Goal: Transaction & Acquisition: Book appointment/travel/reservation

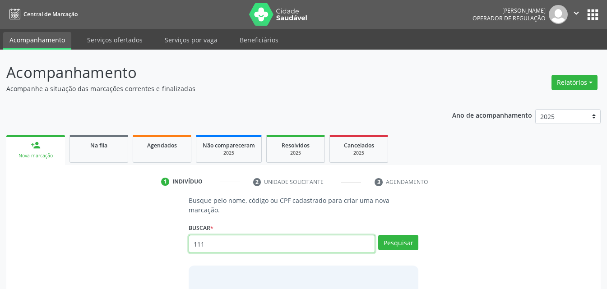
type input "111"
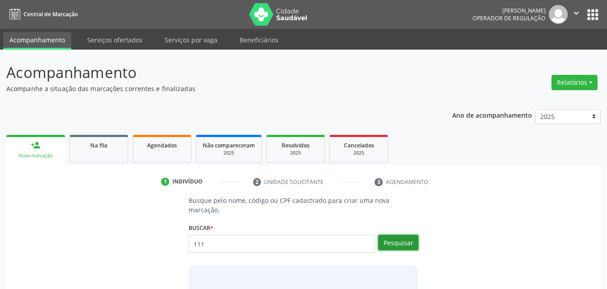
click at [400, 235] on button "Pesquisar" at bounding box center [398, 242] width 40 height 15
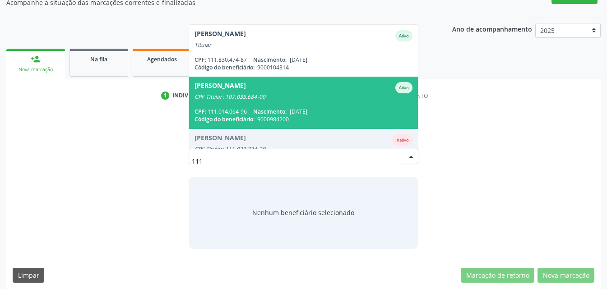
scroll to position [83, 0]
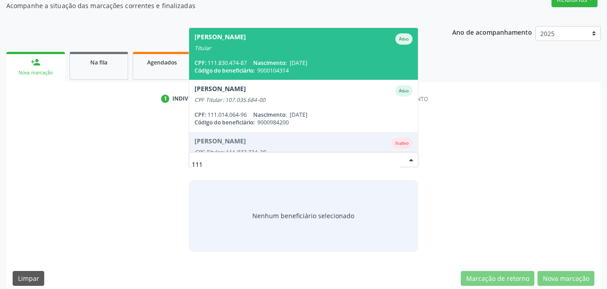
click at [246, 33] on div "[PERSON_NAME]" at bounding box center [219, 38] width 51 height 11
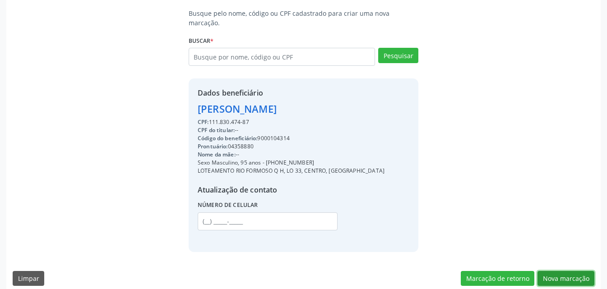
click at [582, 276] on button "Nova marcação" at bounding box center [565, 278] width 57 height 15
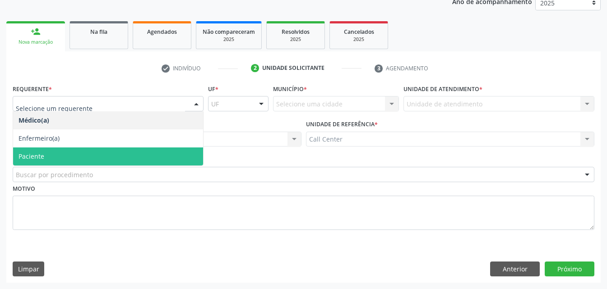
click at [44, 160] on span "Paciente" at bounding box center [108, 156] width 190 height 18
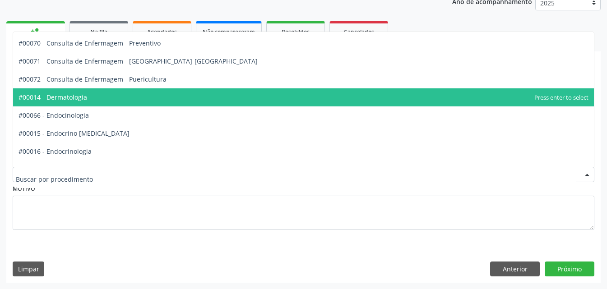
scroll to position [406, 0]
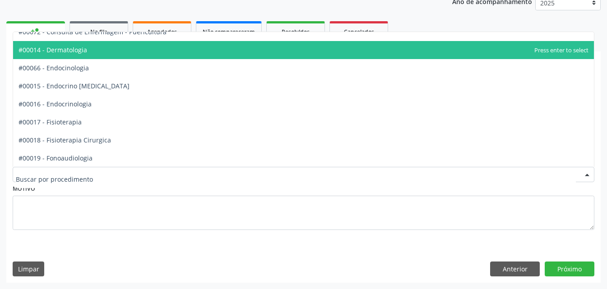
click at [84, 56] on span "#00014 - Dermatologia" at bounding box center [303, 50] width 580 height 18
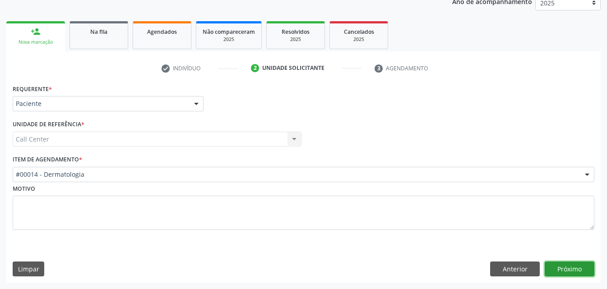
click at [561, 270] on button "Próximo" at bounding box center [569, 269] width 50 height 15
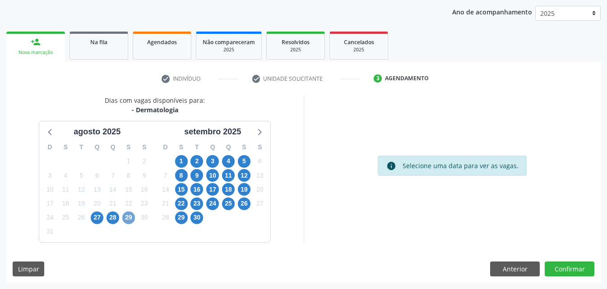
click at [130, 221] on span "29" at bounding box center [128, 217] width 13 height 13
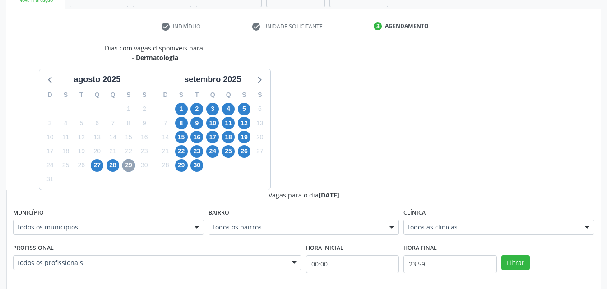
scroll to position [239, 0]
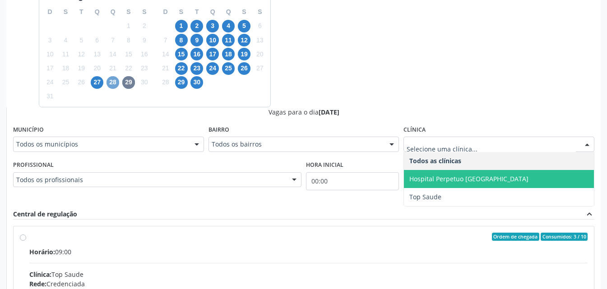
click at [110, 79] on span "28" at bounding box center [112, 82] width 13 height 13
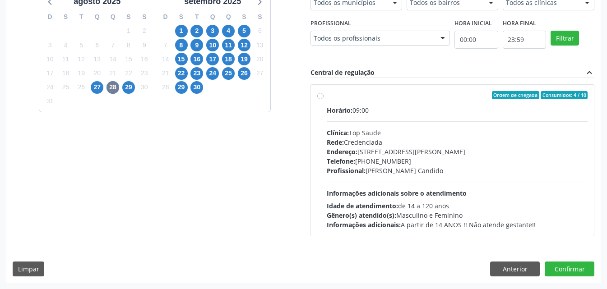
scroll to position [232, 0]
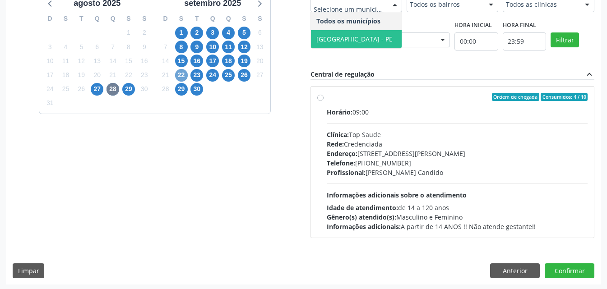
click at [178, 79] on span "22" at bounding box center [181, 75] width 13 height 13
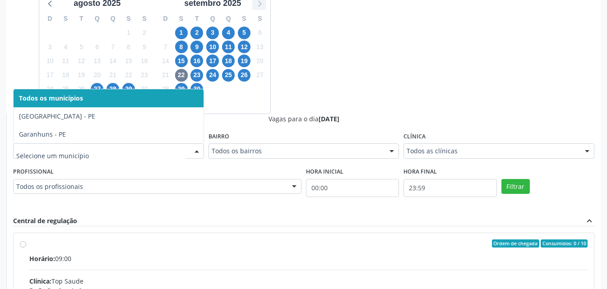
click at [262, 7] on icon at bounding box center [259, 3] width 12 height 12
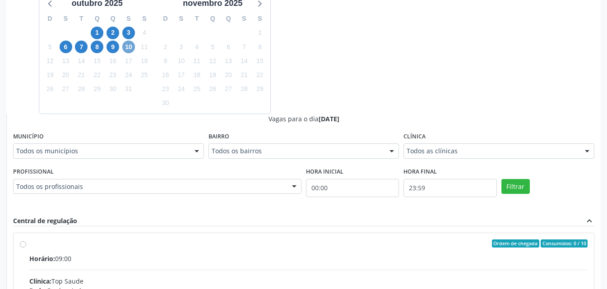
click at [126, 46] on span "10" at bounding box center [128, 47] width 13 height 13
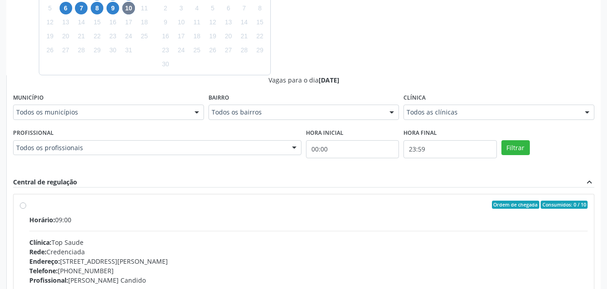
scroll to position [396, 0]
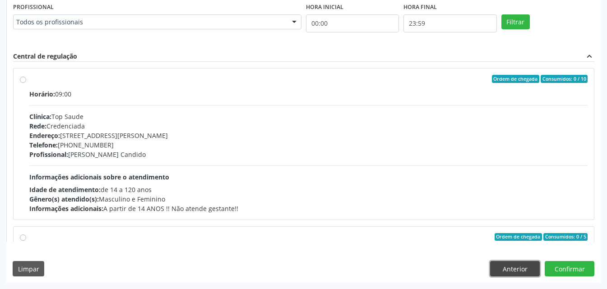
click at [512, 269] on button "Anterior" at bounding box center [515, 268] width 50 height 15
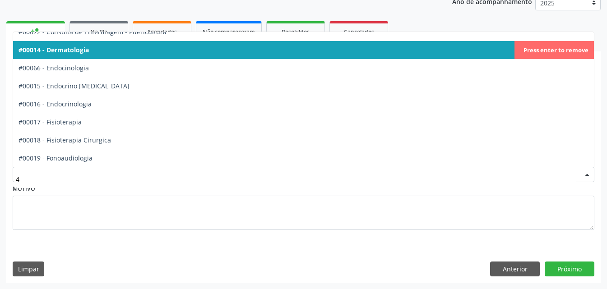
scroll to position [190, 0]
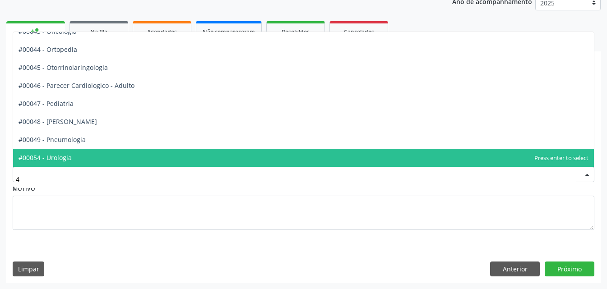
type input "44"
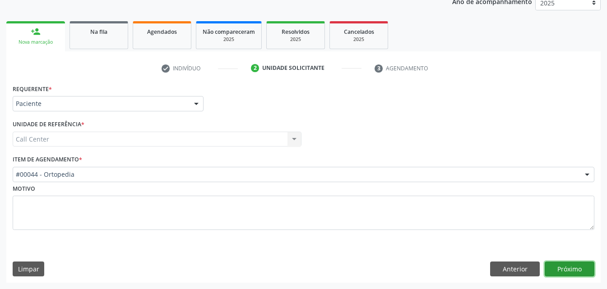
click at [581, 272] on button "Próximo" at bounding box center [569, 269] width 50 height 15
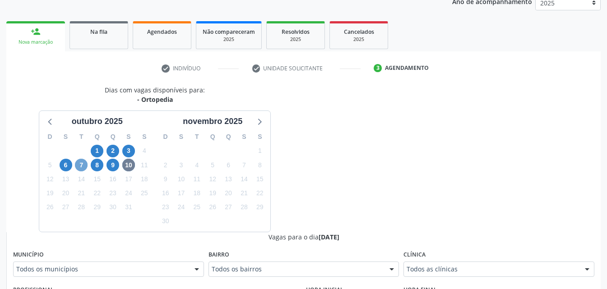
click at [86, 169] on span "7" at bounding box center [81, 165] width 13 height 13
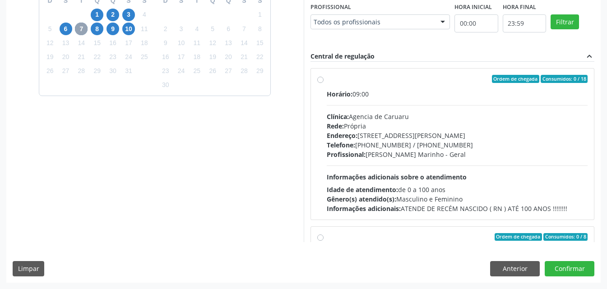
scroll to position [284, 0]
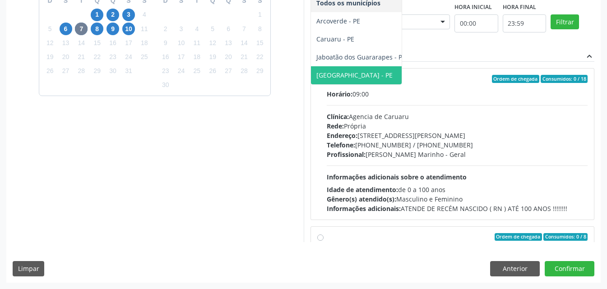
click at [316, 79] on span "[GEOGRAPHIC_DATA] - PE" at bounding box center [354, 75] width 76 height 9
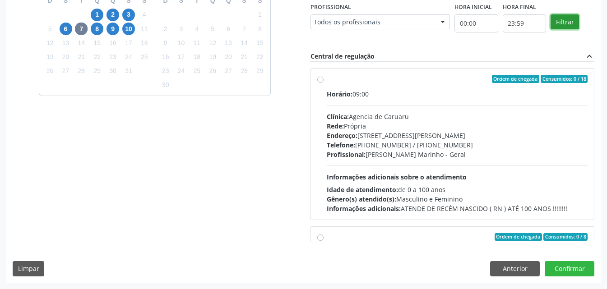
click at [550, 30] on button "Filtrar" at bounding box center [564, 21] width 28 height 15
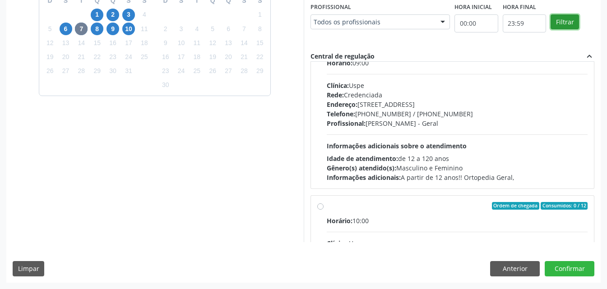
scroll to position [361, 0]
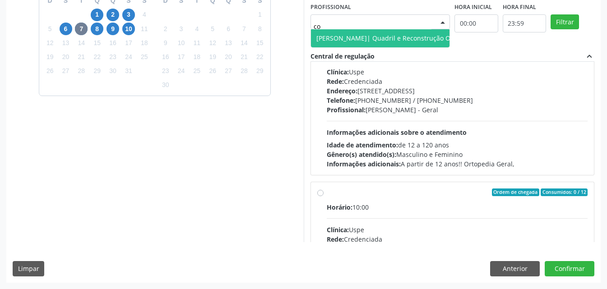
type input "col"
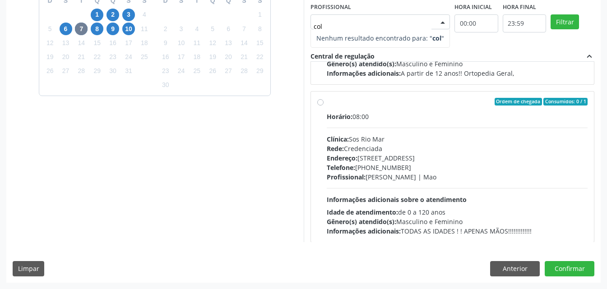
scroll to position [216, 0]
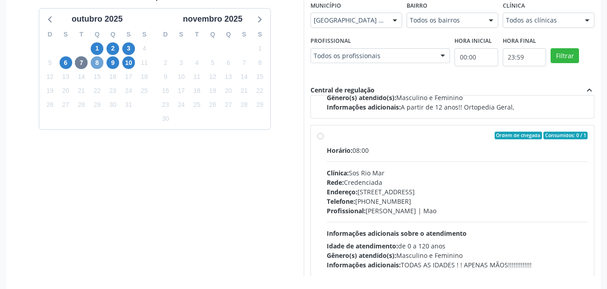
click at [98, 63] on span "8" at bounding box center [97, 62] width 13 height 13
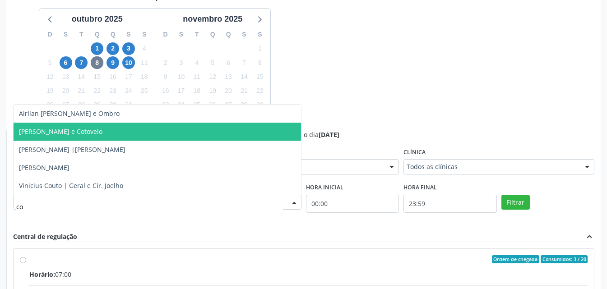
type input "col"
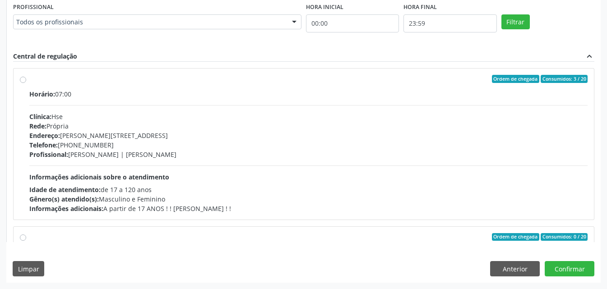
scroll to position [45, 0]
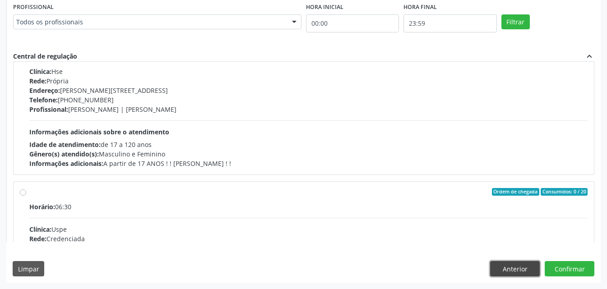
click at [516, 265] on button "Anterior" at bounding box center [515, 268] width 50 height 15
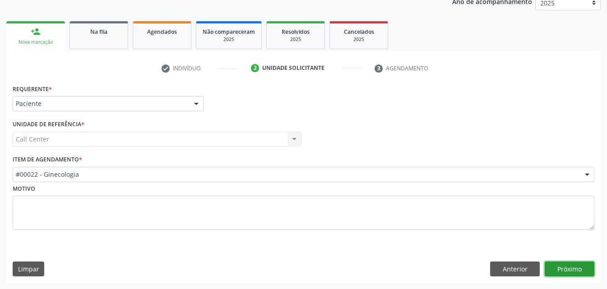
click at [574, 270] on button "Próximo" at bounding box center [569, 269] width 50 height 15
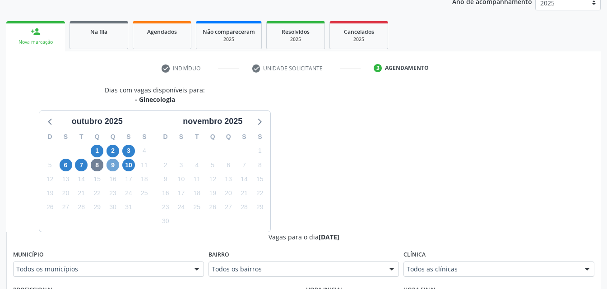
click at [115, 166] on span "9" at bounding box center [112, 165] width 13 height 13
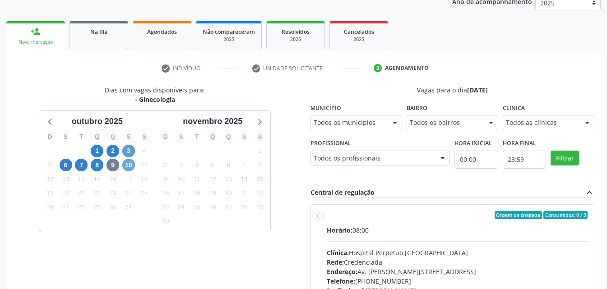
click at [131, 161] on span "10" at bounding box center [128, 165] width 13 height 13
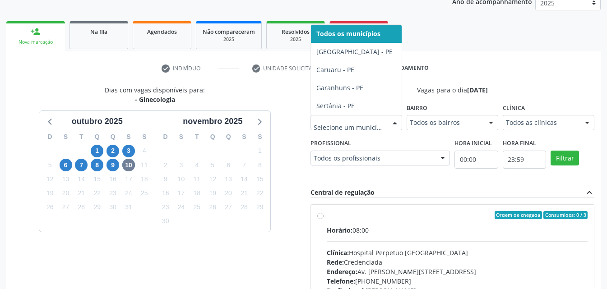
click at [369, 182] on div "Dias com vagas disponíveis para: - Ginecologia [DATE] D S T Q Q S S 28 29 30 1 …" at bounding box center [303, 231] width 594 height 293
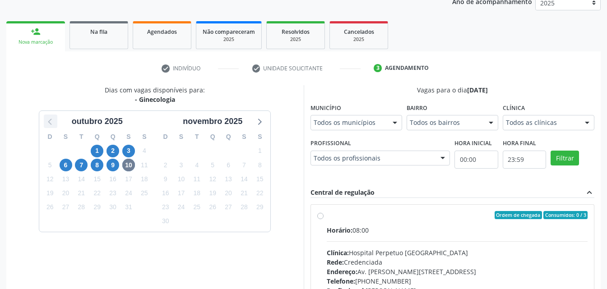
click at [49, 123] on icon at bounding box center [51, 121] width 12 height 12
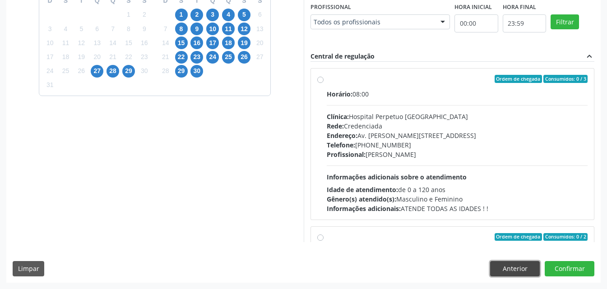
click at [524, 267] on button "Anterior" at bounding box center [515, 268] width 50 height 15
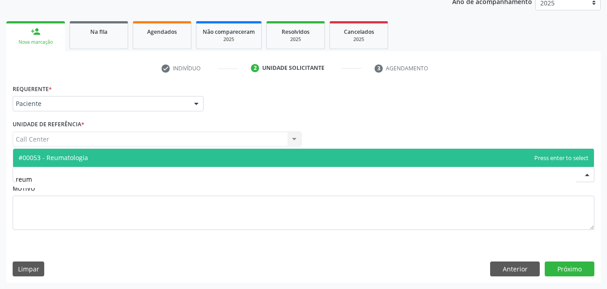
click at [94, 157] on span "#00053 - Reumatologia" at bounding box center [303, 158] width 580 height 18
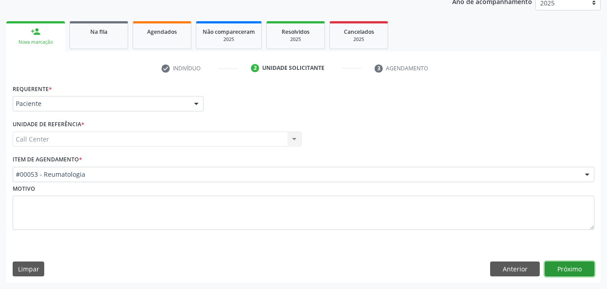
click at [578, 274] on button "Próximo" at bounding box center [569, 269] width 50 height 15
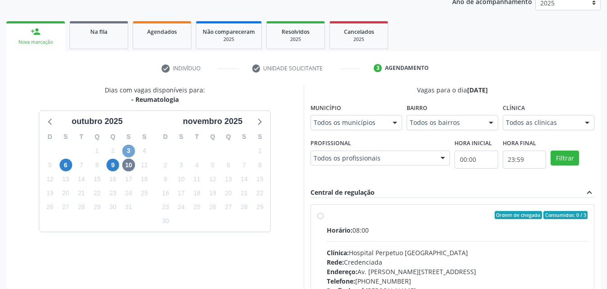
click at [130, 152] on span "3" at bounding box center [128, 151] width 13 height 13
click at [111, 167] on span "9" at bounding box center [112, 165] width 13 height 13
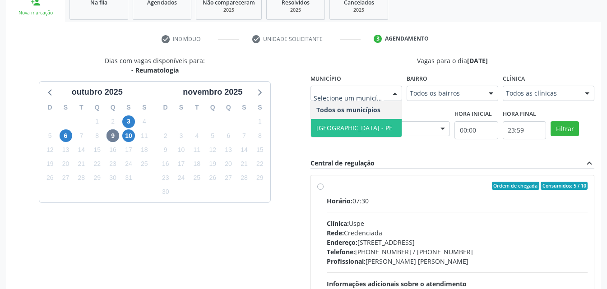
scroll to position [159, 0]
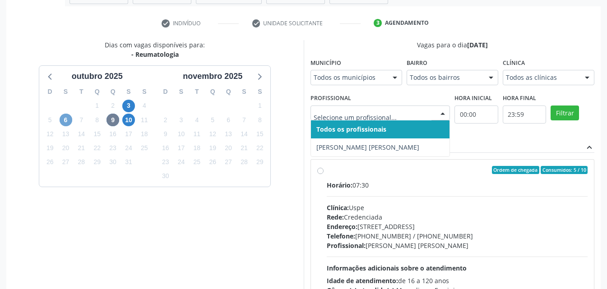
click at [69, 124] on span "6" at bounding box center [66, 120] width 13 height 13
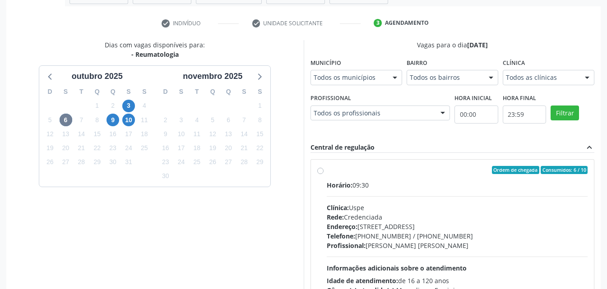
click at [210, 241] on div "Dias com vagas disponíveis para: - Reumatologia [DATE] D S T Q Q S S 28 29 30 1…" at bounding box center [154, 186] width 297 height 293
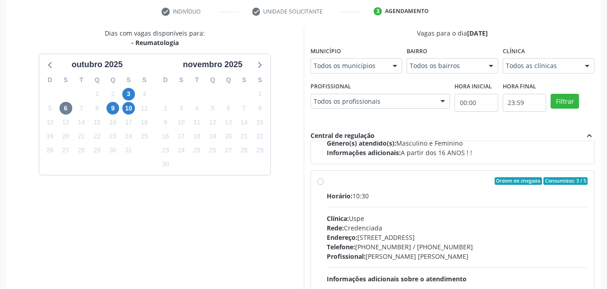
scroll to position [114, 0]
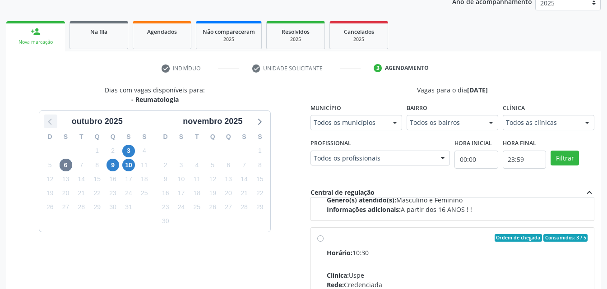
click at [55, 124] on icon at bounding box center [51, 121] width 12 height 12
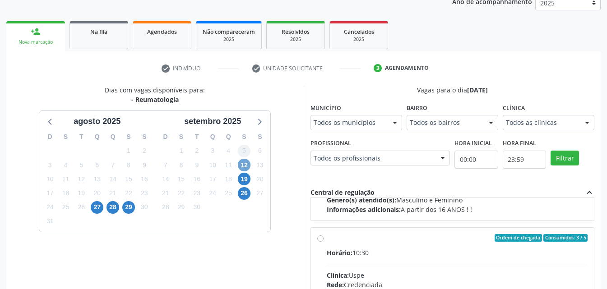
click at [247, 162] on span "12" at bounding box center [244, 165] width 13 height 13
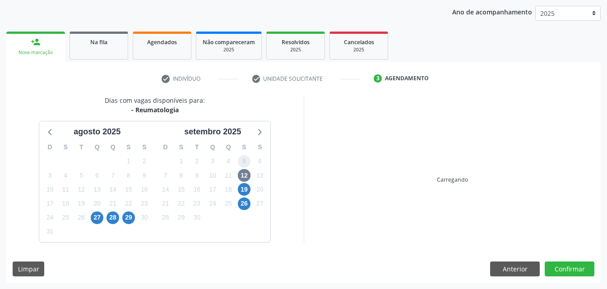
scroll to position [103, 0]
click at [244, 162] on span "5" at bounding box center [244, 161] width 13 height 13
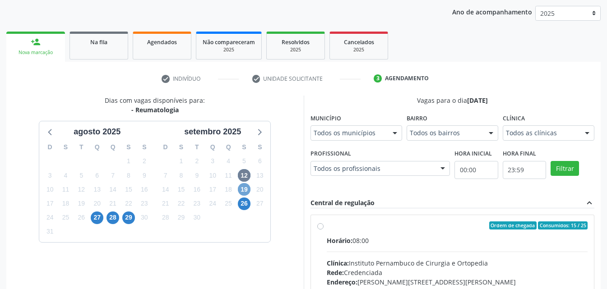
click at [248, 186] on span "19" at bounding box center [244, 189] width 13 height 13
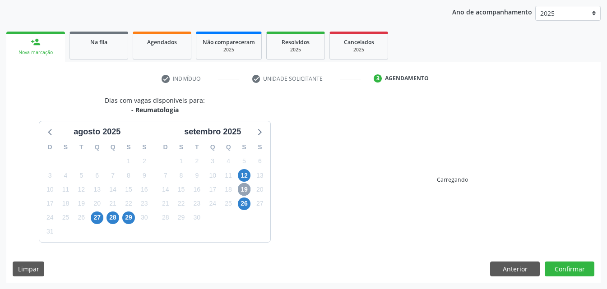
click at [248, 186] on span "19" at bounding box center [244, 189] width 13 height 13
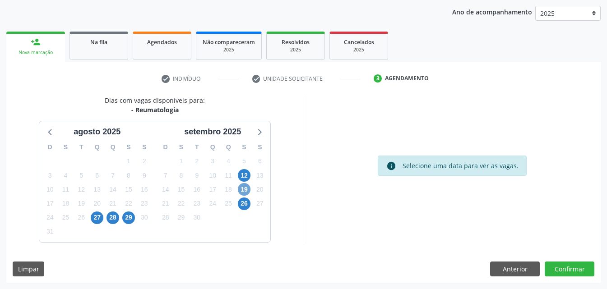
click at [247, 193] on span "19" at bounding box center [244, 189] width 13 height 13
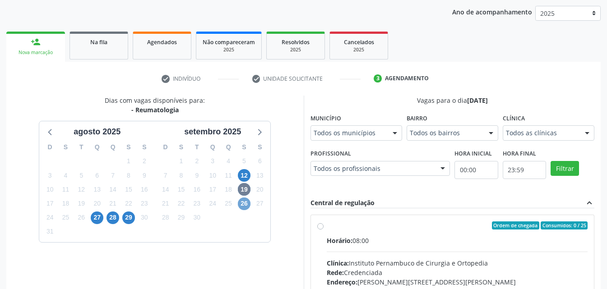
click at [244, 207] on span "26" at bounding box center [244, 204] width 13 height 13
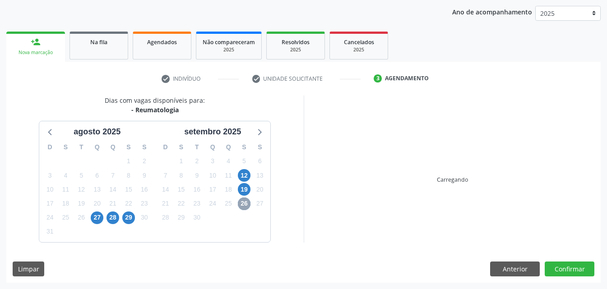
click at [244, 207] on span "26" at bounding box center [244, 204] width 13 height 13
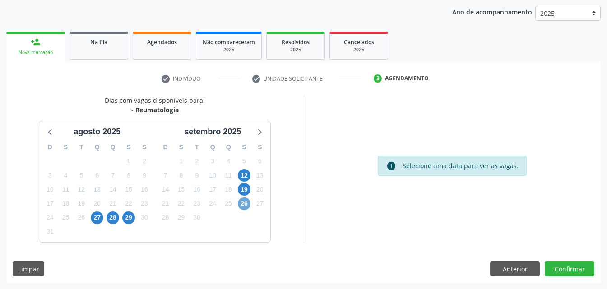
click at [244, 207] on span "26" at bounding box center [244, 204] width 13 height 13
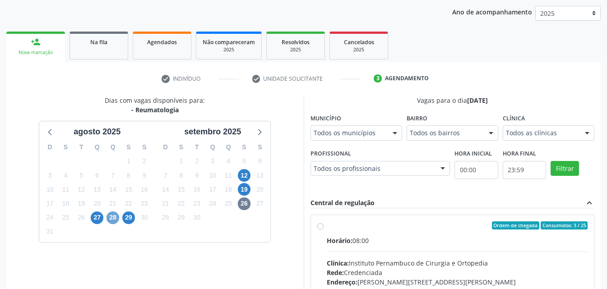
click at [111, 215] on span "28" at bounding box center [112, 217] width 13 height 13
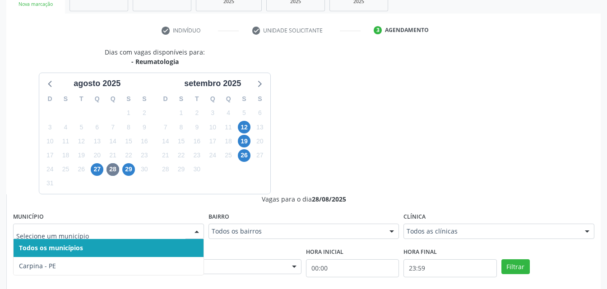
scroll to position [148, 0]
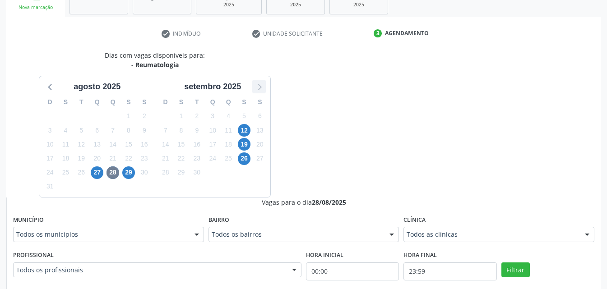
click at [258, 88] on icon at bounding box center [259, 87] width 12 height 12
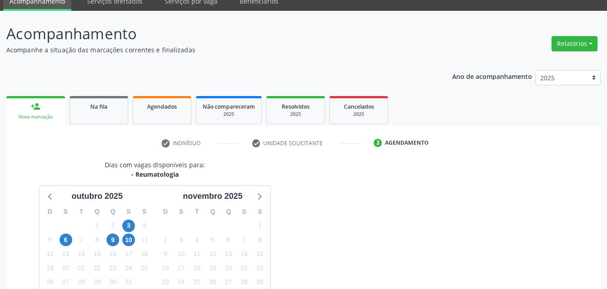
scroll to position [0, 0]
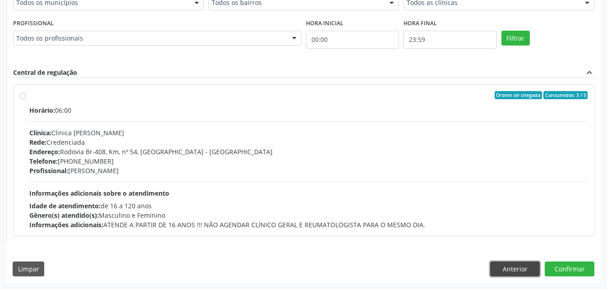
click at [520, 270] on button "Anterior" at bounding box center [515, 269] width 50 height 15
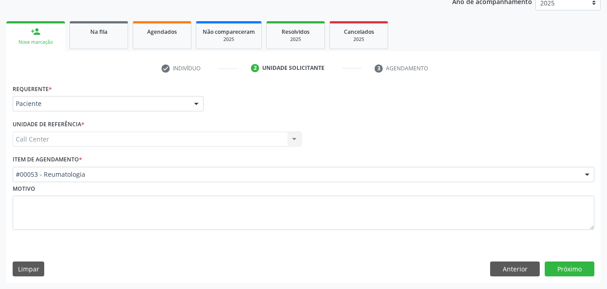
scroll to position [114, 0]
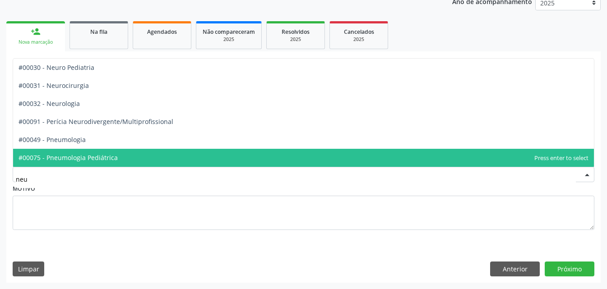
type input "neur"
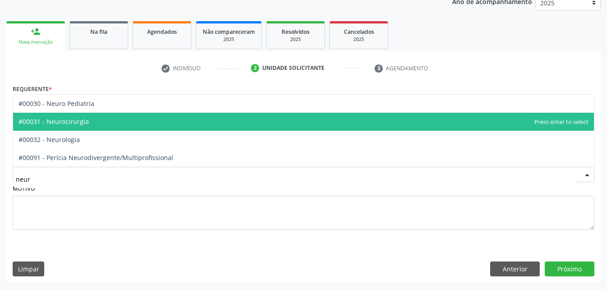
click at [100, 120] on span "#00031 - Neurocirurgia" at bounding box center [303, 122] width 580 height 18
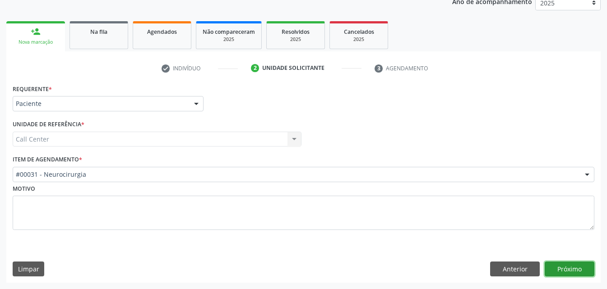
click at [573, 266] on button "Próximo" at bounding box center [569, 269] width 50 height 15
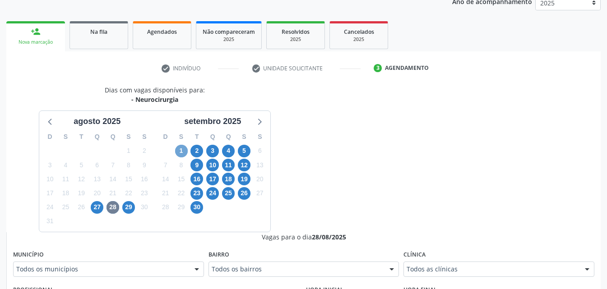
click at [184, 148] on span "1" at bounding box center [181, 151] width 13 height 13
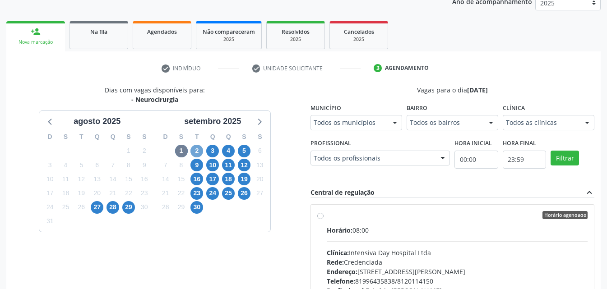
click at [199, 148] on span "2" at bounding box center [196, 151] width 13 height 13
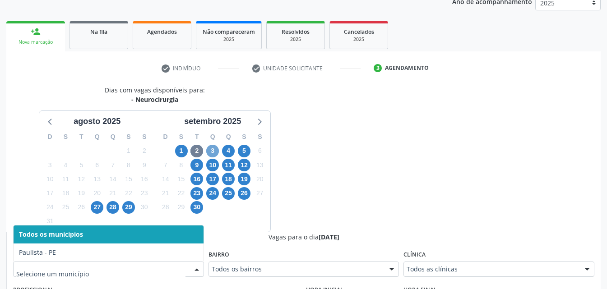
click at [213, 147] on span "3" at bounding box center [212, 151] width 13 height 13
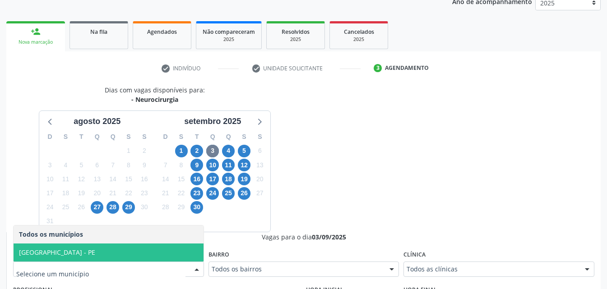
click at [153, 252] on span "[GEOGRAPHIC_DATA] - PE" at bounding box center [109, 253] width 190 height 18
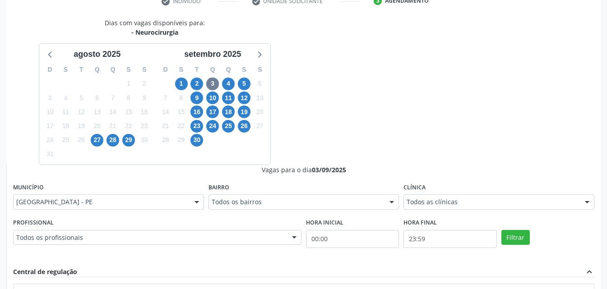
scroll to position [294, 0]
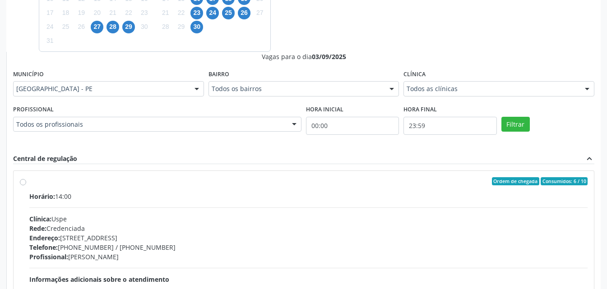
click at [519, 106] on div "Filtrar" at bounding box center [547, 123] width 97 height 41
click at [514, 114] on div "Filtrar" at bounding box center [547, 123] width 97 height 41
click at [514, 124] on button "Filtrar" at bounding box center [515, 124] width 28 height 15
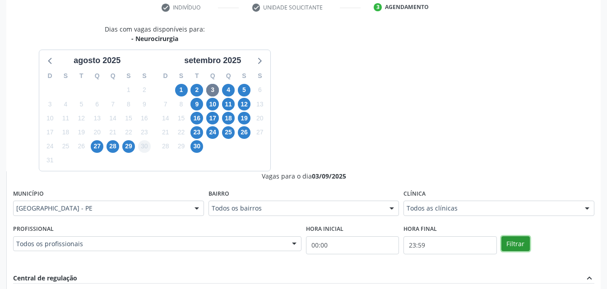
scroll to position [171, 0]
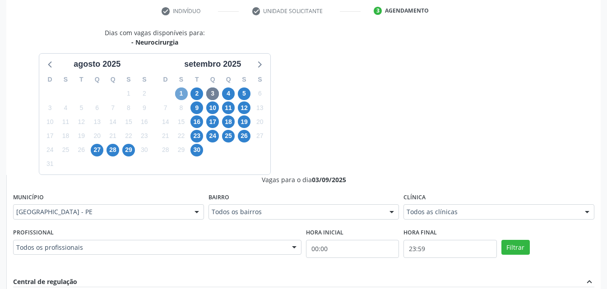
click at [181, 92] on span "1" at bounding box center [181, 93] width 13 height 13
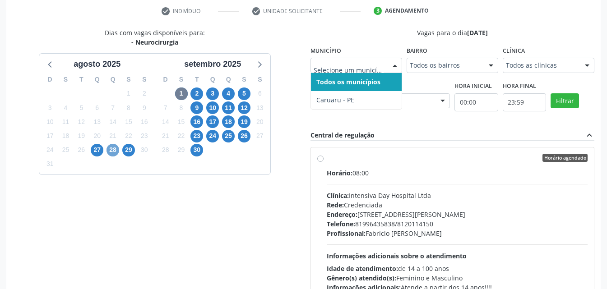
click at [117, 147] on span "28" at bounding box center [112, 150] width 13 height 13
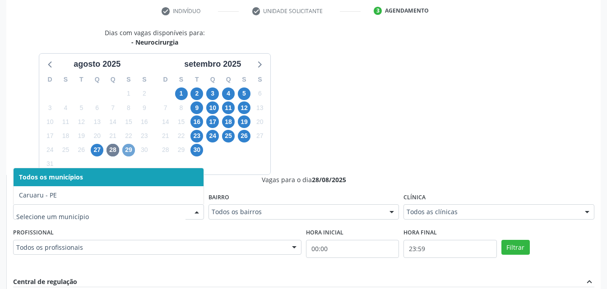
click at [127, 152] on span "29" at bounding box center [128, 150] width 13 height 13
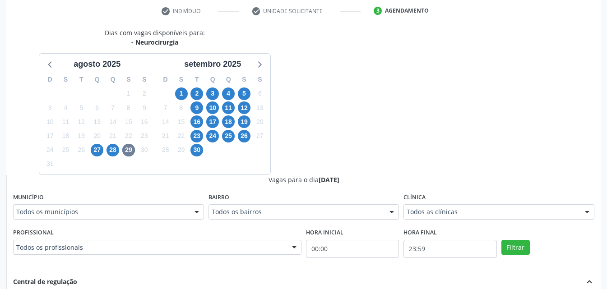
click at [97, 207] on div "Todos os municípios" at bounding box center [108, 211] width 191 height 15
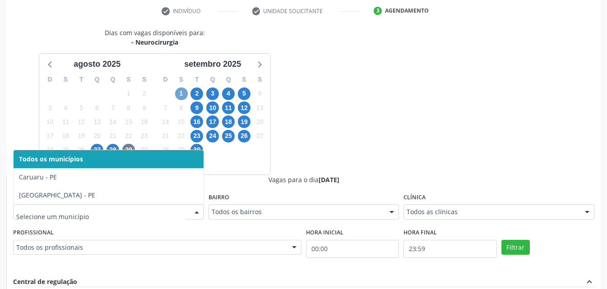
click at [181, 90] on span "1" at bounding box center [181, 93] width 13 height 13
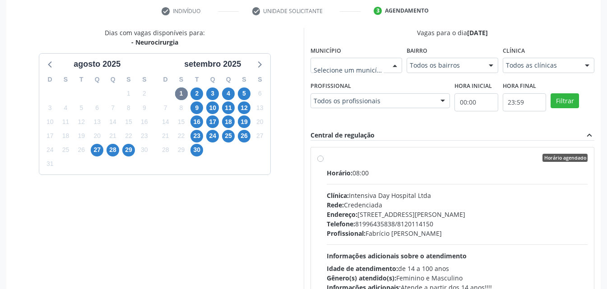
click at [350, 60] on div at bounding box center [356, 65] width 92 height 15
click at [102, 150] on span "27" at bounding box center [97, 150] width 13 height 13
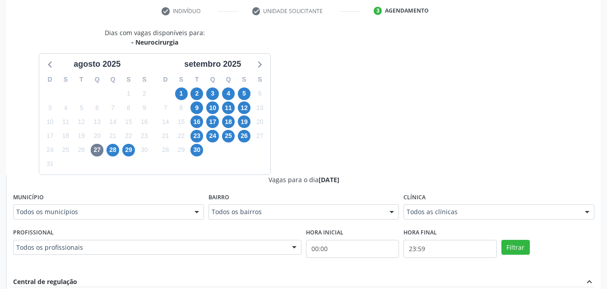
click at [45, 219] on div "Todos os municípios" at bounding box center [108, 211] width 191 height 15
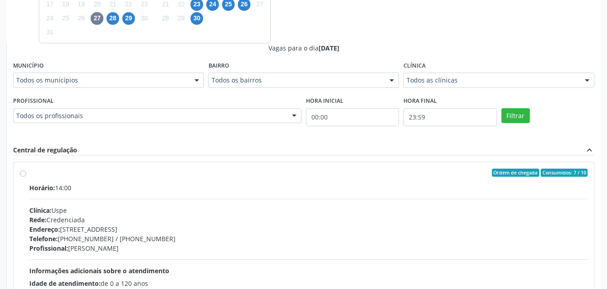
scroll to position [216, 0]
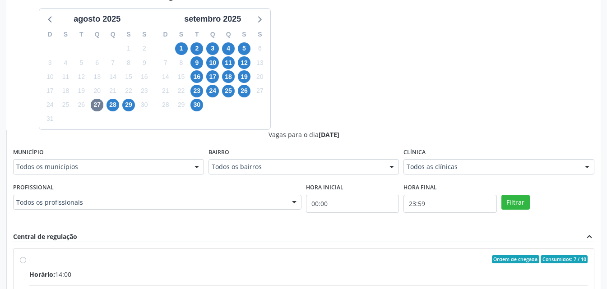
click at [420, 133] on div "Vagas para o dia [DATE]" at bounding box center [303, 134] width 581 height 9
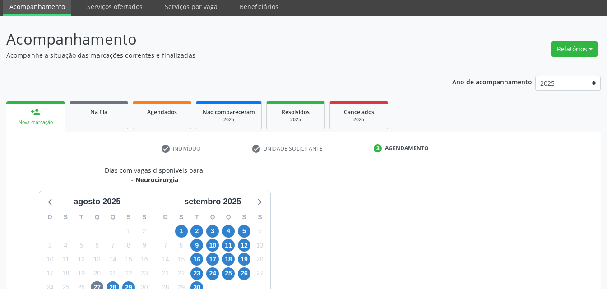
scroll to position [0, 0]
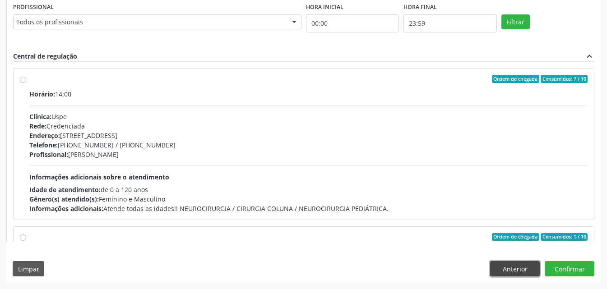
click at [509, 267] on button "Anterior" at bounding box center [515, 268] width 50 height 15
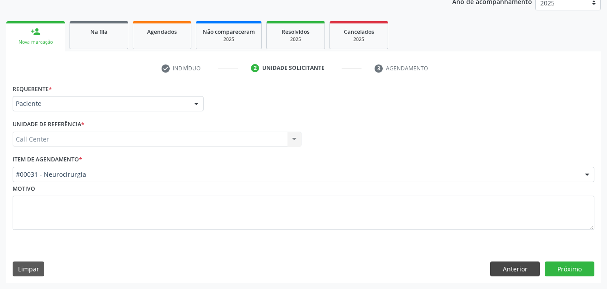
scroll to position [114, 0]
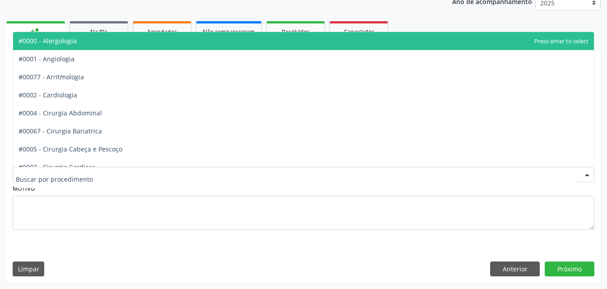
click at [412, 19] on ul "person_add Nova marcação Na fila Agendados Não compareceram 2025 Resolvidos 202…" at bounding box center [303, 35] width 594 height 32
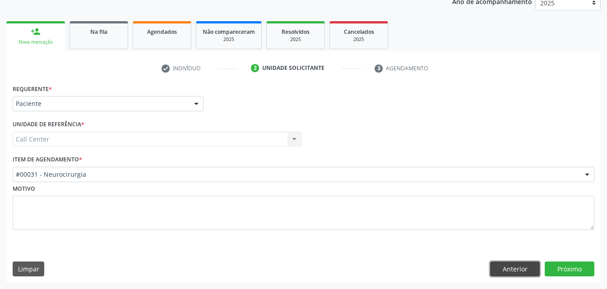
click at [508, 271] on button "Anterior" at bounding box center [515, 269] width 50 height 15
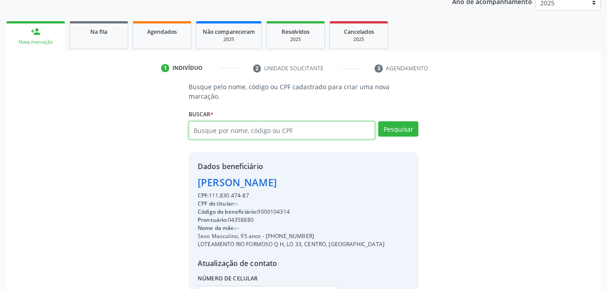
drag, startPoint x: 252, startPoint y: 117, endPoint x: 258, endPoint y: 107, distance: 11.5
click at [253, 121] on input "text" at bounding box center [281, 130] width 186 height 18
